Goal: Task Accomplishment & Management: Complete application form

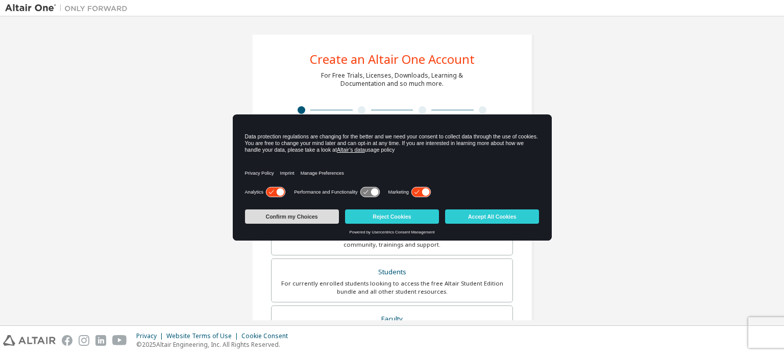
click at [304, 219] on button "Confirm my Choices" at bounding box center [292, 216] width 94 height 14
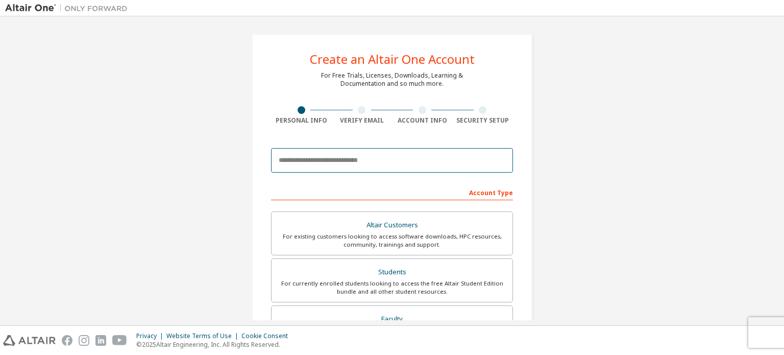
click at [348, 157] on input "email" at bounding box center [392, 160] width 242 height 25
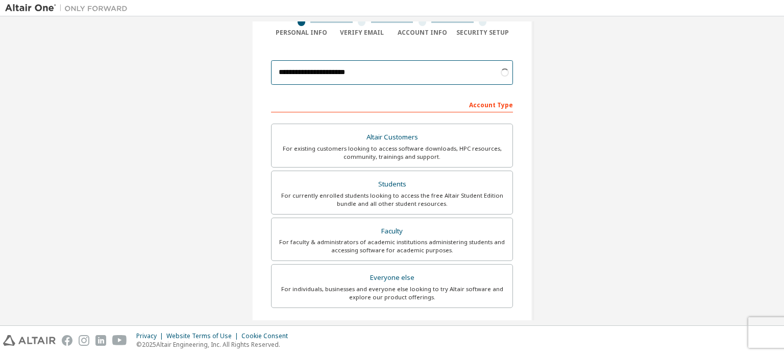
scroll to position [100, 0]
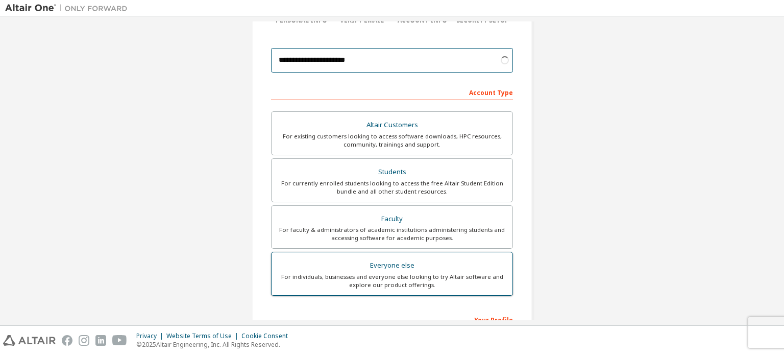
type input "**********"
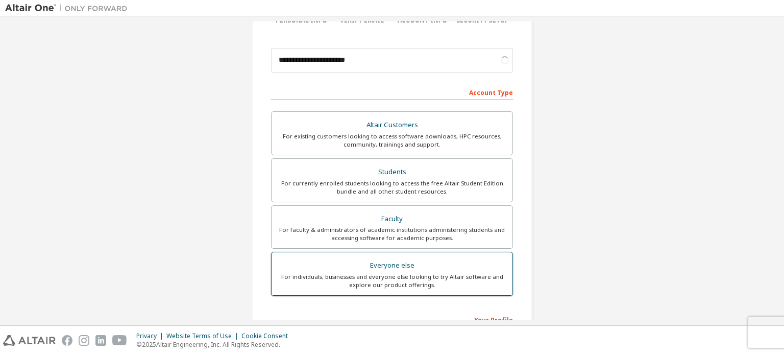
click at [341, 280] on div "For individuals, businesses and everyone else looking to try Altair software an…" at bounding box center [392, 281] width 229 height 16
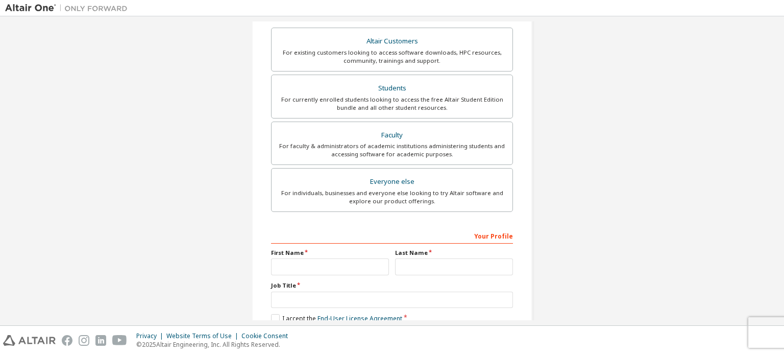
scroll to position [239, 0]
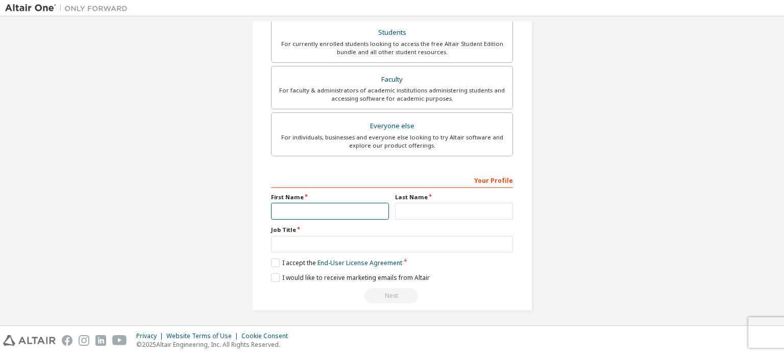
click at [331, 214] on input "text" at bounding box center [330, 211] width 118 height 17
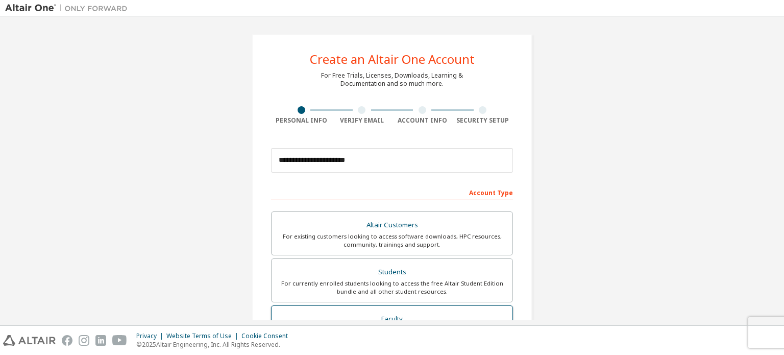
scroll to position [133, 0]
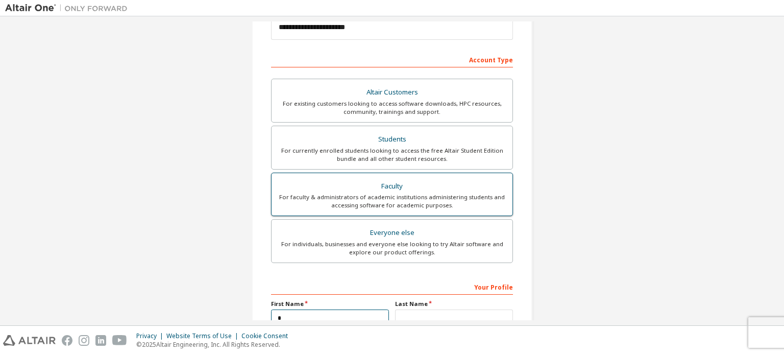
type input "*"
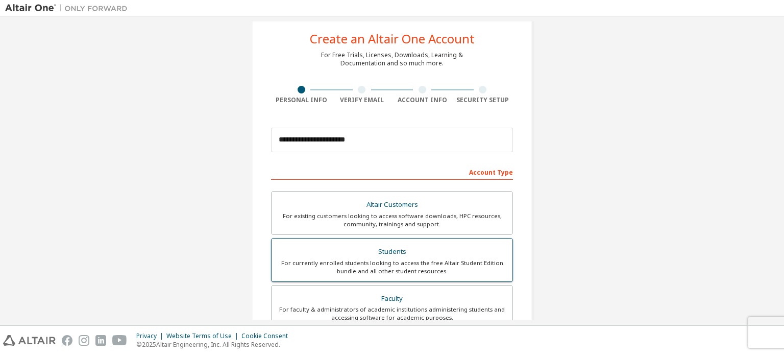
scroll to position [17, 0]
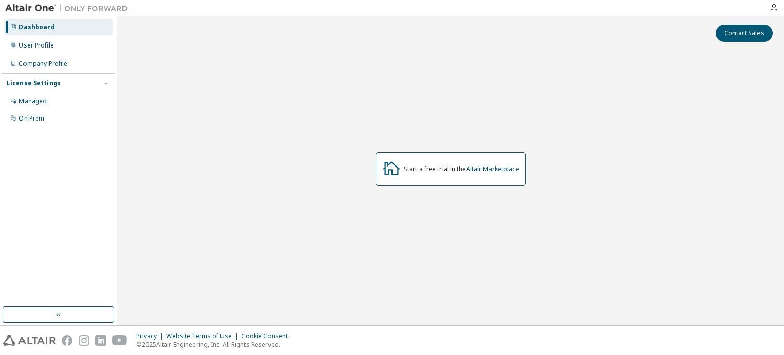
click at [44, 7] on img at bounding box center [69, 8] width 128 height 10
click at [78, 315] on button "button" at bounding box center [59, 314] width 112 height 16
